Goal: Information Seeking & Learning: Learn about a topic

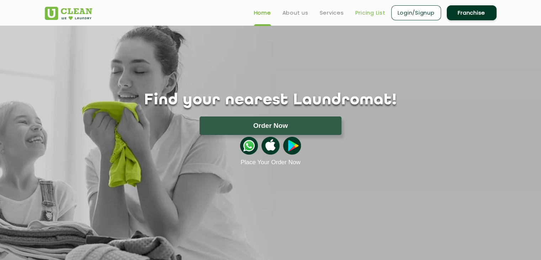
click at [355, 10] on link "Pricing List" at bounding box center [370, 13] width 30 height 9
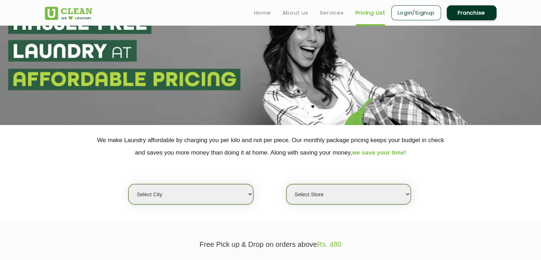
scroll to position [39, 0]
click at [242, 196] on select "Select city Aalo Abu Dhabi Agartala Agra Ahmedabad Akola Aligarh Alwar - UClean…" at bounding box center [190, 194] width 124 height 20
select select "142"
click at [128, 184] on select "Select city Aalo Abu Dhabi Agartala Agra Ahmedabad Akola Aligarh Alwar - UClean…" at bounding box center [190, 194] width 124 height 20
click at [245, 193] on select "Select city Aalo Abu Dhabi Agartala Agra Ahmedabad Akola Aligarh Alwar - UClean…" at bounding box center [190, 194] width 124 height 20
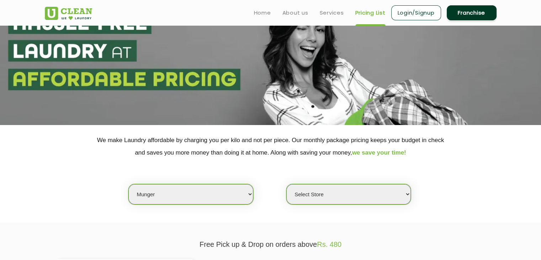
select select "0"
select select "125"
click at [276, 202] on div "Select city Aalo Abu Dhabi Agartala Agra Ahmedabad Akola Aligarh Alwar - UClean…" at bounding box center [270, 182] width 462 height 46
select select "0"
click at [246, 193] on select "Select city Aalo Abu Dhabi Agartala Agra Ahmedabad Akola Aligarh Alwar - UClean…" at bounding box center [190, 194] width 124 height 20
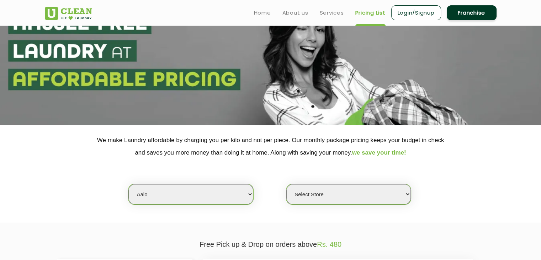
select select "129"
click at [270, 170] on div "Select city Aalo Abu Dhabi Agartala Agra Ahmedabad Akola Aligarh Alwar - UClean…" at bounding box center [270, 182] width 462 height 46
select select "0"
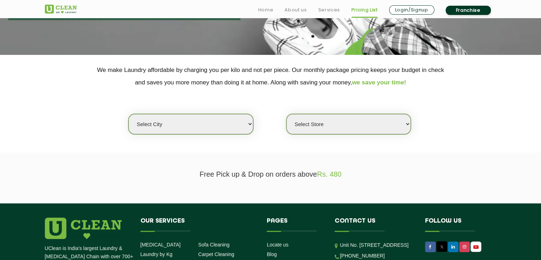
scroll to position [131, 0]
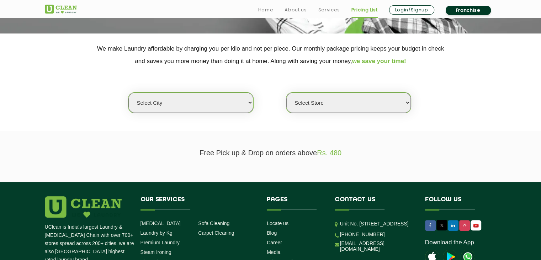
click at [225, 103] on select "Select city [GEOGRAPHIC_DATA] [GEOGRAPHIC_DATA] [GEOGRAPHIC_DATA] [GEOGRAPHIC_D…" at bounding box center [190, 102] width 124 height 20
select select "16"
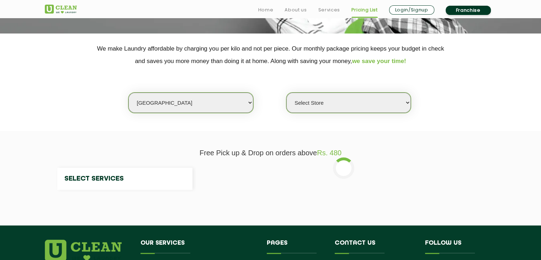
click at [275, 101] on div "Select city Aalo Abu Dhabi Agartala Agra Ahmedabad Akola Aligarh Alwar - UClean…" at bounding box center [270, 90] width 462 height 46
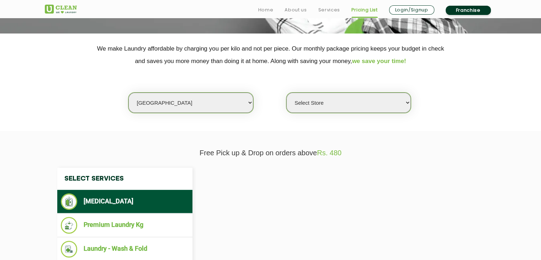
select select "0"
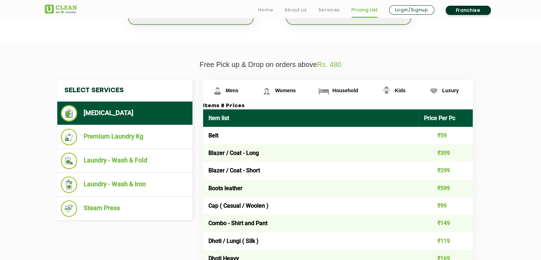
scroll to position [220, 0]
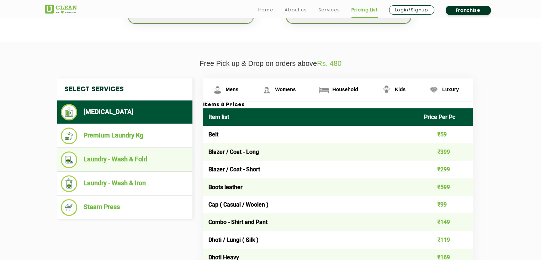
click at [175, 163] on li "Laundry - Wash & Fold" at bounding box center [125, 159] width 128 height 17
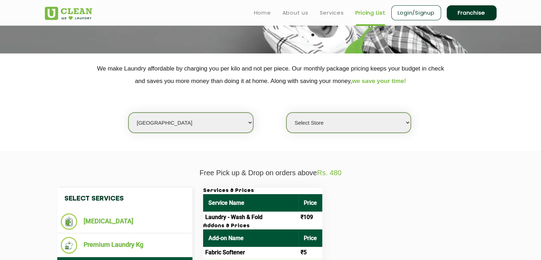
scroll to position [111, 0]
click at [369, 123] on select "Select Store UClean Deonar UClean LBS Marg UClean Chembur UClean Worli UClean K…" at bounding box center [348, 122] width 124 height 20
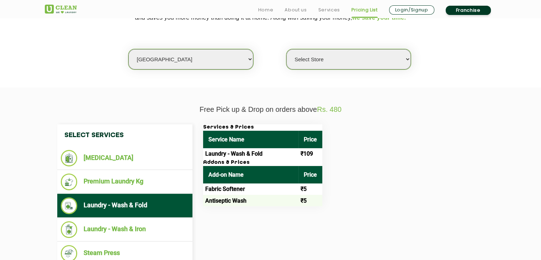
scroll to position [175, 0]
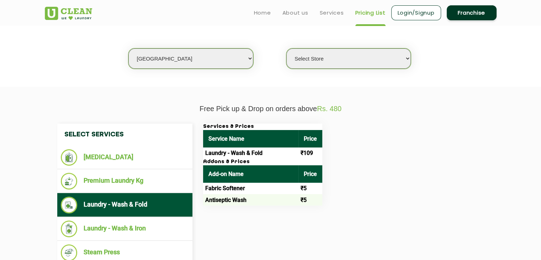
click at [387, 63] on select "Select Store UClean Deonar UClean LBS Marg UClean Chembur UClean Worli UClean K…" at bounding box center [348, 58] width 124 height 20
click at [387, 203] on div "Services & Prices Service Name Price Laundry - Wash & Fold ₹109 Addons & Prices…" at bounding box center [344, 164] width 292 height 82
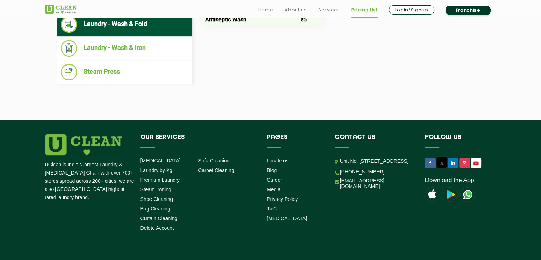
scroll to position [356, 0]
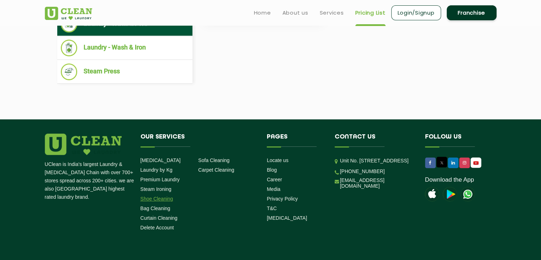
click at [148, 196] on link "Shoe Cleaning" at bounding box center [156, 199] width 33 height 6
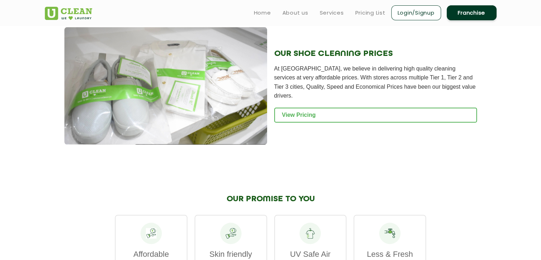
scroll to position [718, 0]
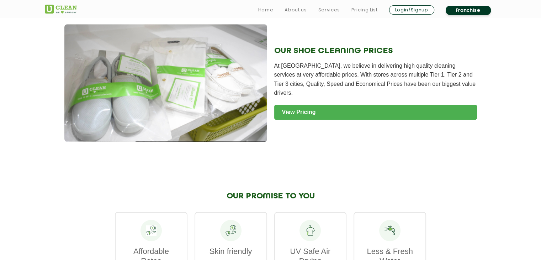
click at [283, 107] on link "View Pricing" at bounding box center [375, 112] width 203 height 15
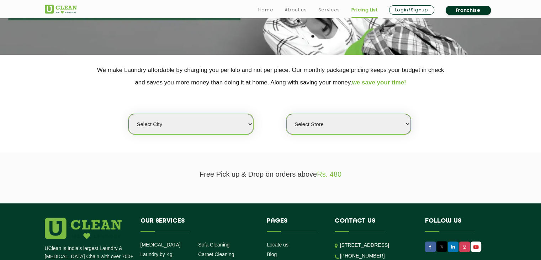
scroll to position [129, 0]
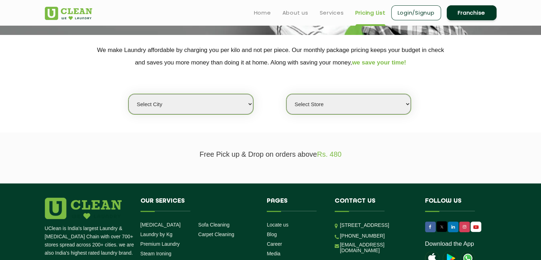
click at [245, 98] on select "Select city Aalo Abu Dhabi Agartala Agra Ahmedabad Akola Aligarh Alwar - UClean…" at bounding box center [190, 104] width 124 height 20
select select "16"
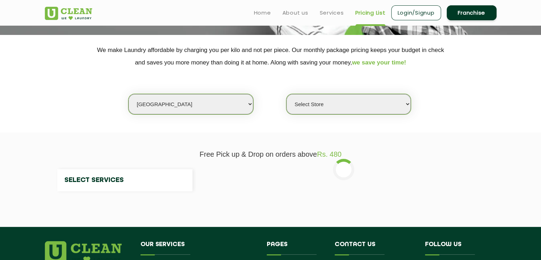
click at [282, 119] on section "We make Laundry affordable by charging you per kilo and not per piece. Our mont…" at bounding box center [270, 83] width 541 height 97
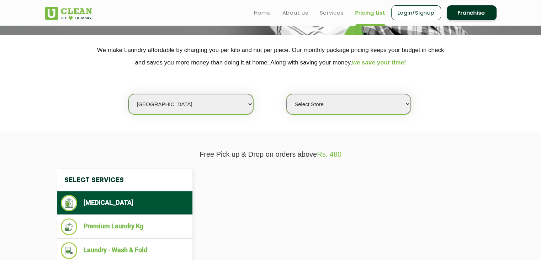
select select "0"
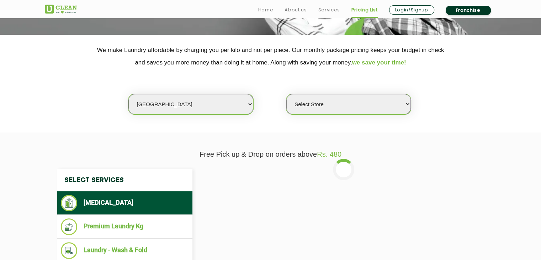
scroll to position [219, 0]
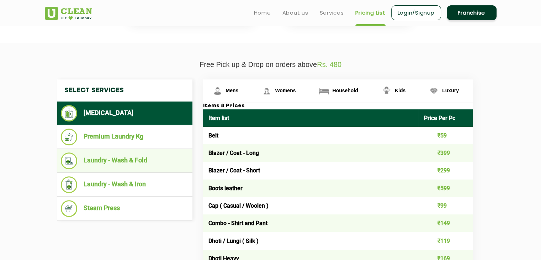
click at [172, 149] on ul "Laundry - Wash & Fold" at bounding box center [124, 161] width 135 height 24
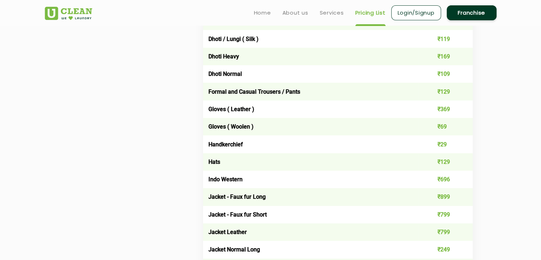
click at [243, 174] on td "Indo Western" at bounding box center [311, 178] width 216 height 17
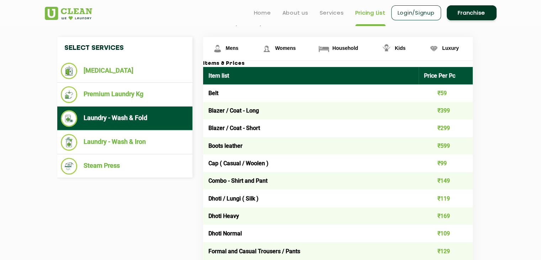
scroll to position [260, 0]
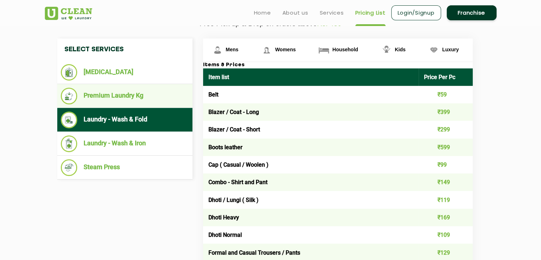
click at [171, 98] on li "Premium Laundry Kg" at bounding box center [125, 95] width 128 height 17
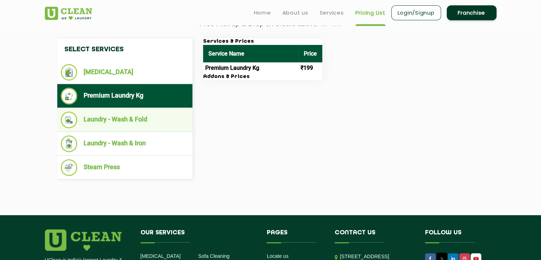
click at [172, 113] on li "Laundry - Wash & Fold" at bounding box center [125, 119] width 128 height 17
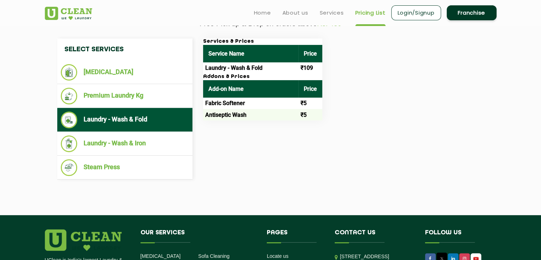
drag, startPoint x: 172, startPoint y: 113, endPoint x: 183, endPoint y: 122, distance: 13.9
click at [183, 122] on li "Laundry - Wash & Fold" at bounding box center [125, 119] width 128 height 17
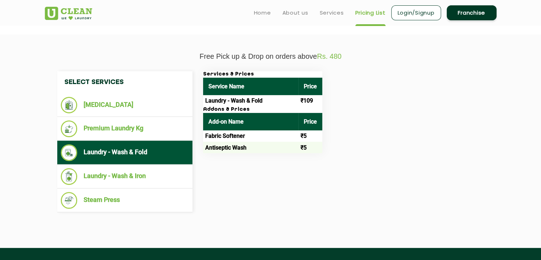
scroll to position [227, 0]
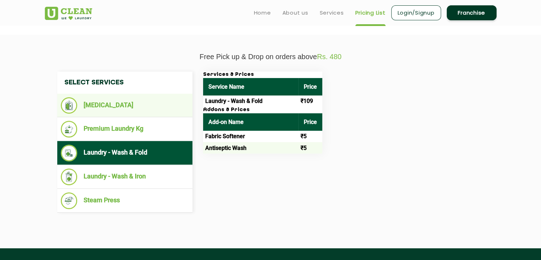
click at [174, 101] on li "[MEDICAL_DATA]" at bounding box center [125, 105] width 128 height 16
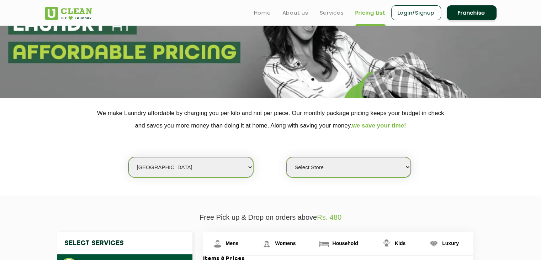
scroll to position [0, 0]
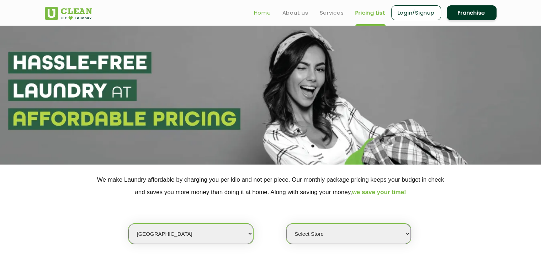
click at [257, 13] on link "Home" at bounding box center [262, 13] width 17 height 9
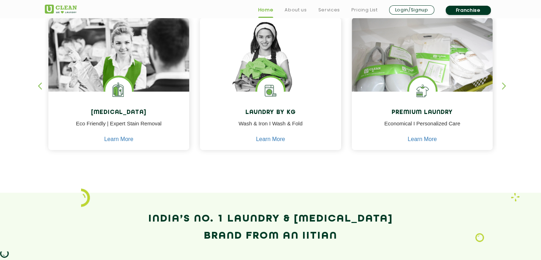
scroll to position [319, 0]
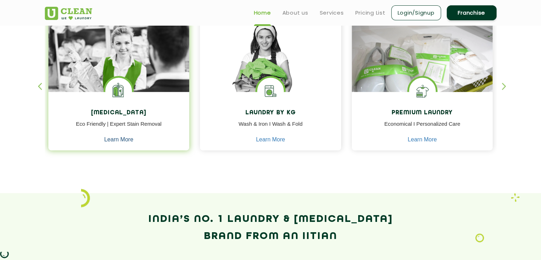
click at [129, 137] on link "Learn More" at bounding box center [118, 139] width 29 height 6
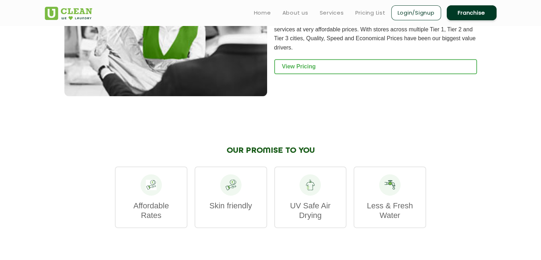
scroll to position [869, 0]
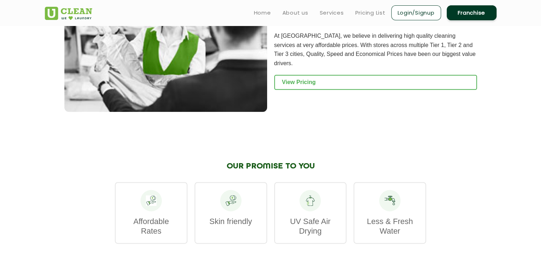
scroll to position [319, 0]
